Goal: Transaction & Acquisition: Purchase product/service

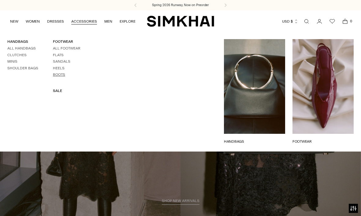
click at [61, 72] on link "Boots" at bounding box center [59, 74] width 12 height 4
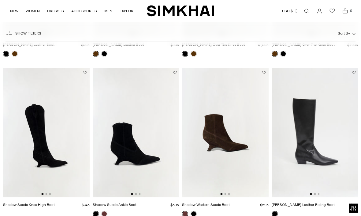
scroll to position [178, 0]
click at [123, 145] on img at bounding box center [136, 133] width 87 height 130
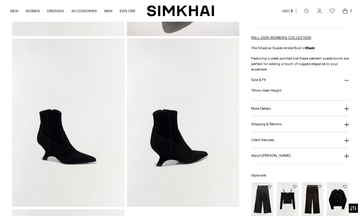
scroll to position [177, 0]
click at [286, 209] on img "Hazel Off Shoulder Top" at bounding box center [287, 200] width 23 height 34
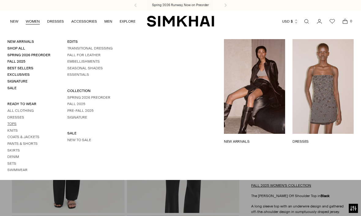
click at [11, 122] on link "Tops" at bounding box center [11, 124] width 9 height 4
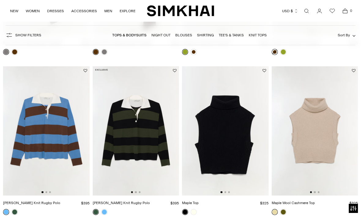
scroll to position [829, 0]
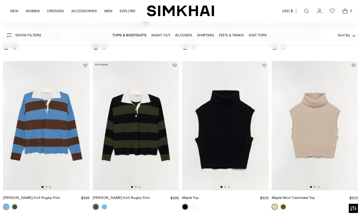
click at [286, 112] on img at bounding box center [315, 126] width 87 height 130
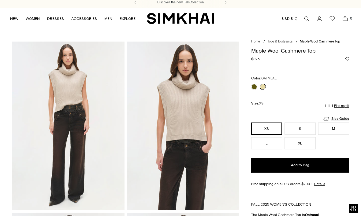
scroll to position [3, 0]
